Goal: Check status: Check status

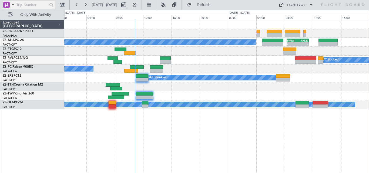
click at [37, 6] on input "text" at bounding box center [31, 5] width 31 height 8
paste input "496299"
type input "496299"
click at [50, 6] on div at bounding box center [51, 5] width 8 height 8
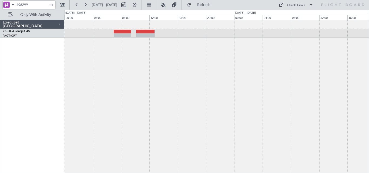
drag, startPoint x: 32, startPoint y: 7, endPoint x: -7, endPoint y: 5, distance: 39.2
click at [0, 5] on html "496299 [DATE] - [DATE] Refresh Quick Links Only With Activity ExecuJet [GEOGRAP…" at bounding box center [184, 86] width 369 height 173
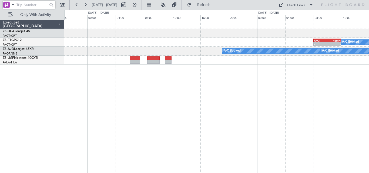
click at [369, 103] on div "A/C Booked FACT 08:00 Z FBMN 11:55 Z - - A/C Booked A/C Booked A/C Booked A/C B…" at bounding box center [184, 92] width 369 height 164
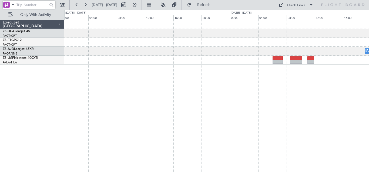
click at [329, 100] on div "A/C Booked" at bounding box center [216, 97] width 305 height 154
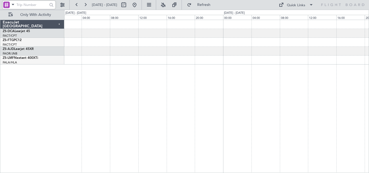
click at [367, 113] on div "Planned Maint" at bounding box center [216, 97] width 305 height 154
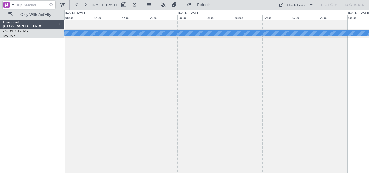
click at [369, 75] on div "A/C Booked - - A/C Booked FALA 11:30 Z FACT 14:35 Z ExecuJet [GEOGRAPHIC_DATA] …" at bounding box center [184, 92] width 369 height 164
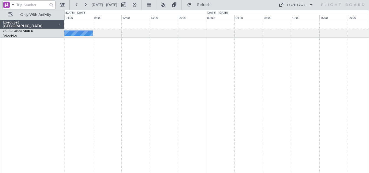
click at [41, 91] on div "A/C Booked A/C Booked ExecuJet [GEOGRAPHIC_DATA] ZS-FCI Falcon 900EX FALA/HLA L…" at bounding box center [184, 92] width 369 height 164
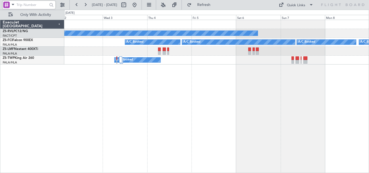
click at [72, 108] on div "A/C Booked A/C Booked A/C Booked A/C Booked A/C Booked A/C Booked A/C Booked A/…" at bounding box center [216, 97] width 305 height 154
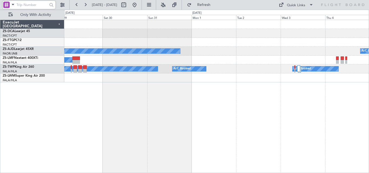
click at [341, 105] on div "A/C Booked A/C Booked A/C Booked A/C Booked Planned Maint A/C Booked A/C Booked…" at bounding box center [216, 97] width 305 height 154
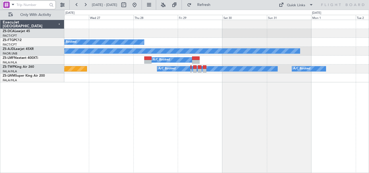
click at [289, 87] on div "A/C Booked Planned Maint A/C Booked A/C Booked A/C Booked A/C Booked A/C Booked…" at bounding box center [216, 97] width 305 height 154
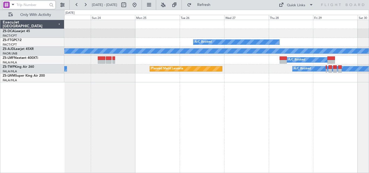
click at [300, 85] on div "A/C Booked Planned Maint A/C Booked A/C Booked A/C Booked Planned Maint Lanseri…" at bounding box center [216, 97] width 305 height 154
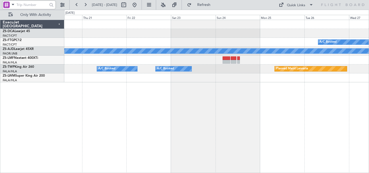
click at [306, 89] on div "A/C Booked Planned Maint A/C Booked A/C Booked Planned Maint Lanseria A/C Booke…" at bounding box center [216, 97] width 305 height 154
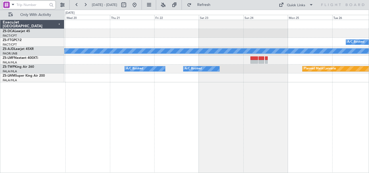
click at [244, 103] on div "A/C Booked Planned Maint A/C Booked Planned Maint Lanseria A/C Booked A/C Booke…" at bounding box center [216, 97] width 305 height 154
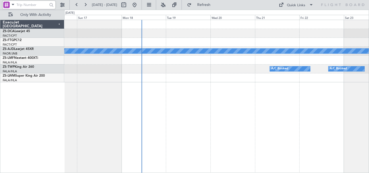
click at [257, 102] on div "Planned Maint A/C Booked A/C Booked" at bounding box center [216, 97] width 305 height 154
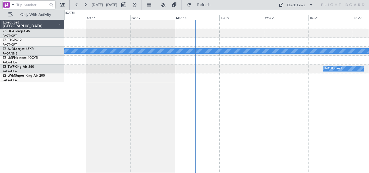
click at [194, 110] on div "Planned Maint A/C Booked A/C Booked" at bounding box center [216, 97] width 305 height 154
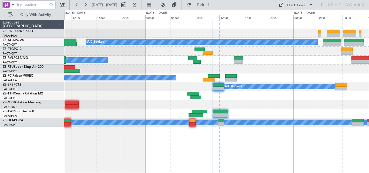
click at [263, 92] on div "A/C Booked A/C Unavailable A/C Booked A/C Booked A/C Booked A/C Booked A/C Book…" at bounding box center [216, 73] width 305 height 107
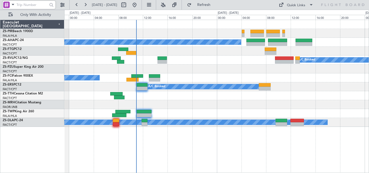
click at [193, 103] on div "A/C Booked A/C Booked A/C Booked A/C Unavailable A/C Booked A/C Booked A/C Unav…" at bounding box center [216, 73] width 305 height 107
